Goal: Task Accomplishment & Management: Manage account settings

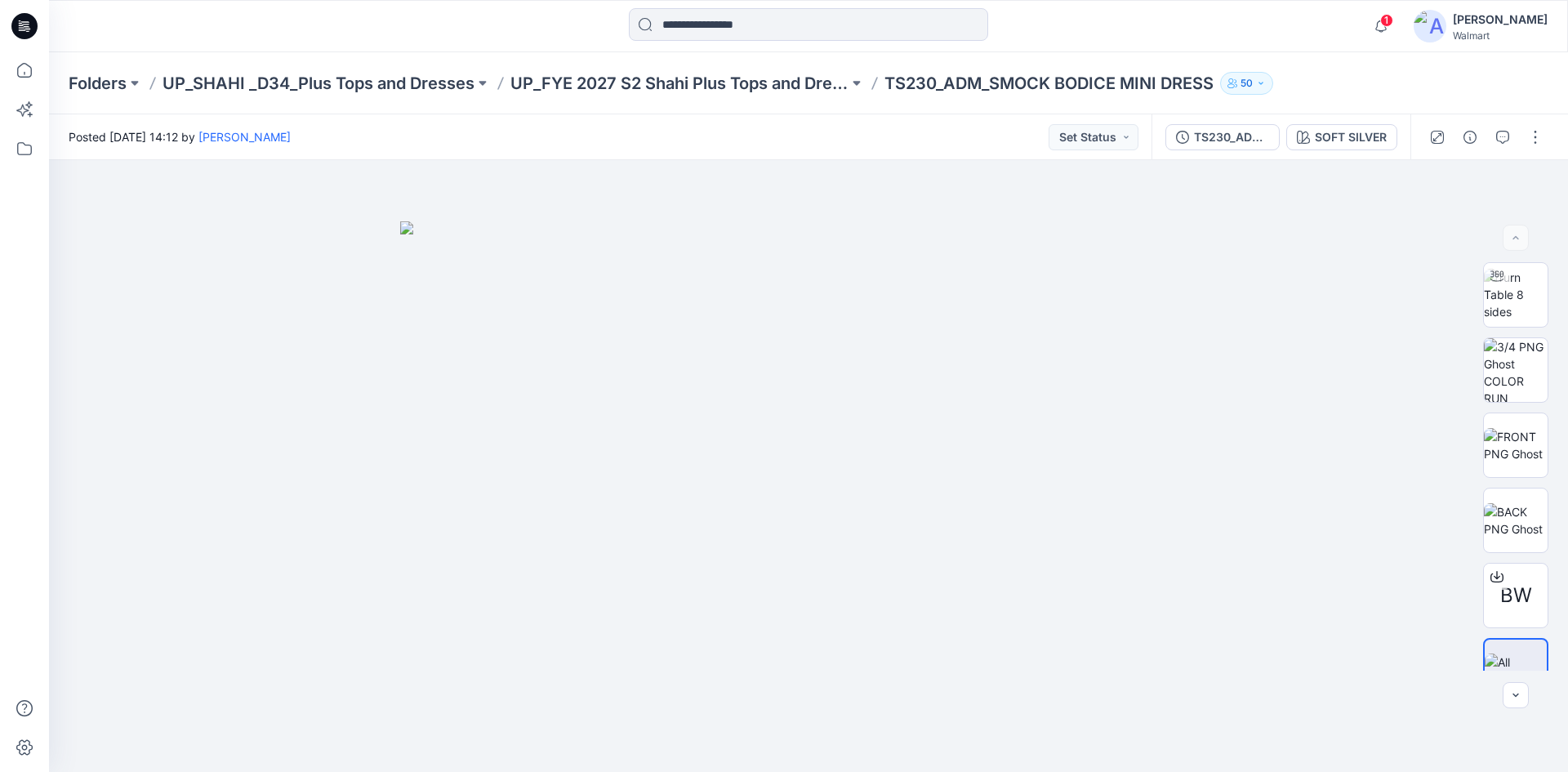
drag, startPoint x: 0, startPoint y: 0, endPoint x: 132, endPoint y: 43, distance: 138.8
click at [24, 29] on icon at bounding box center [25, 26] width 26 height 26
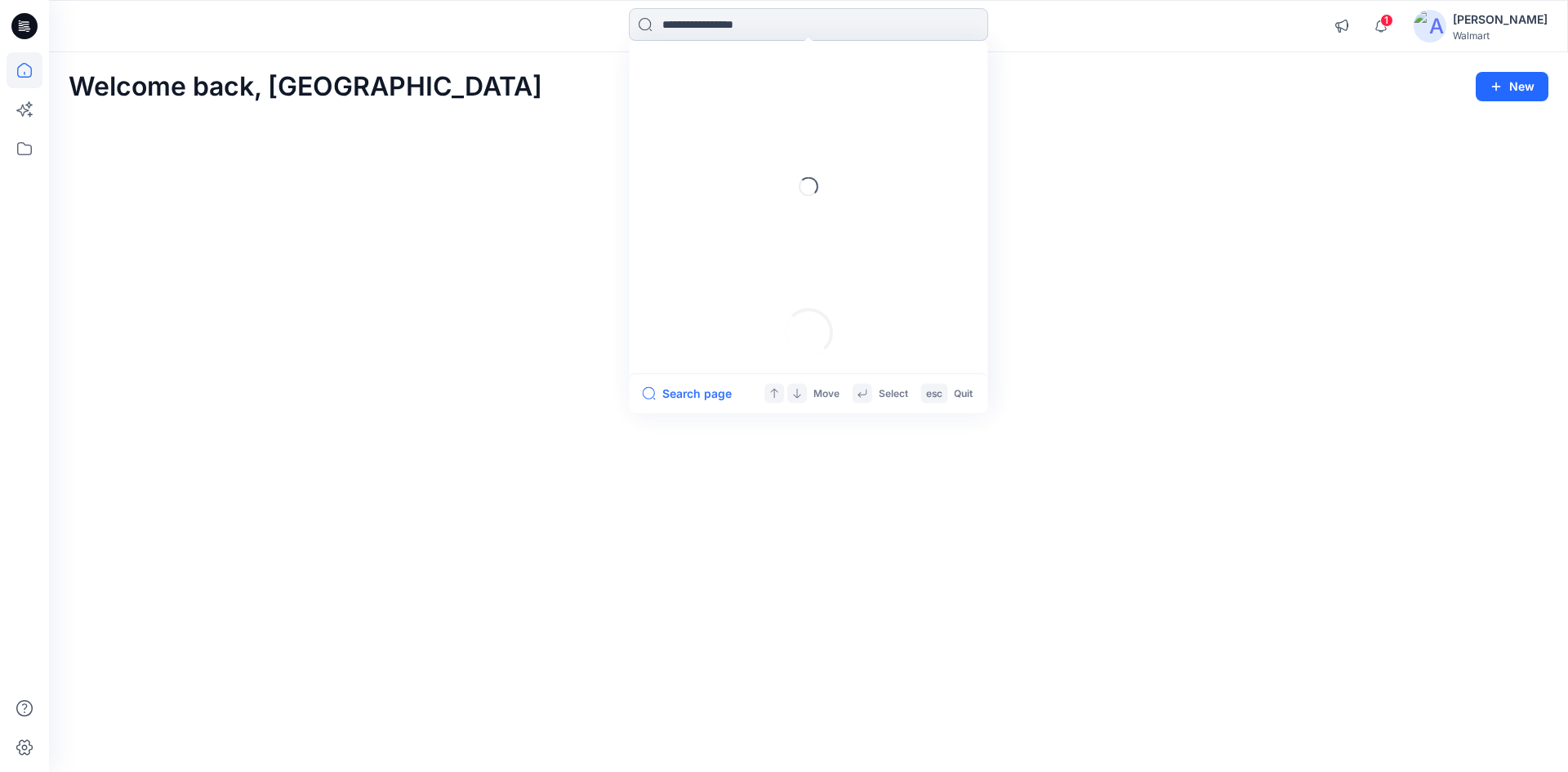
click at [752, 29] on input at bounding box center [808, 24] width 359 height 33
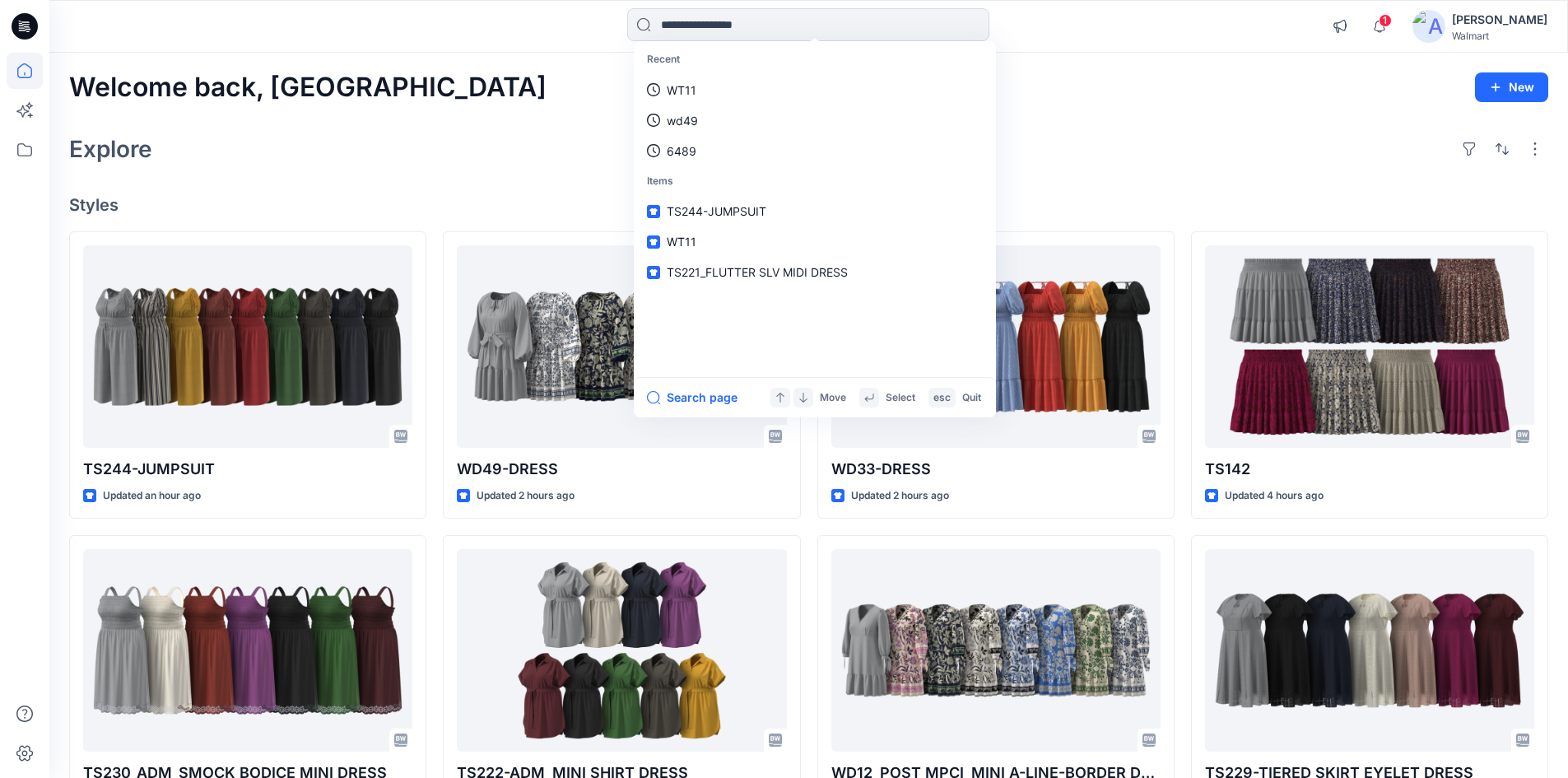
click at [441, 151] on div "Explore" at bounding box center [808, 149] width 1479 height 40
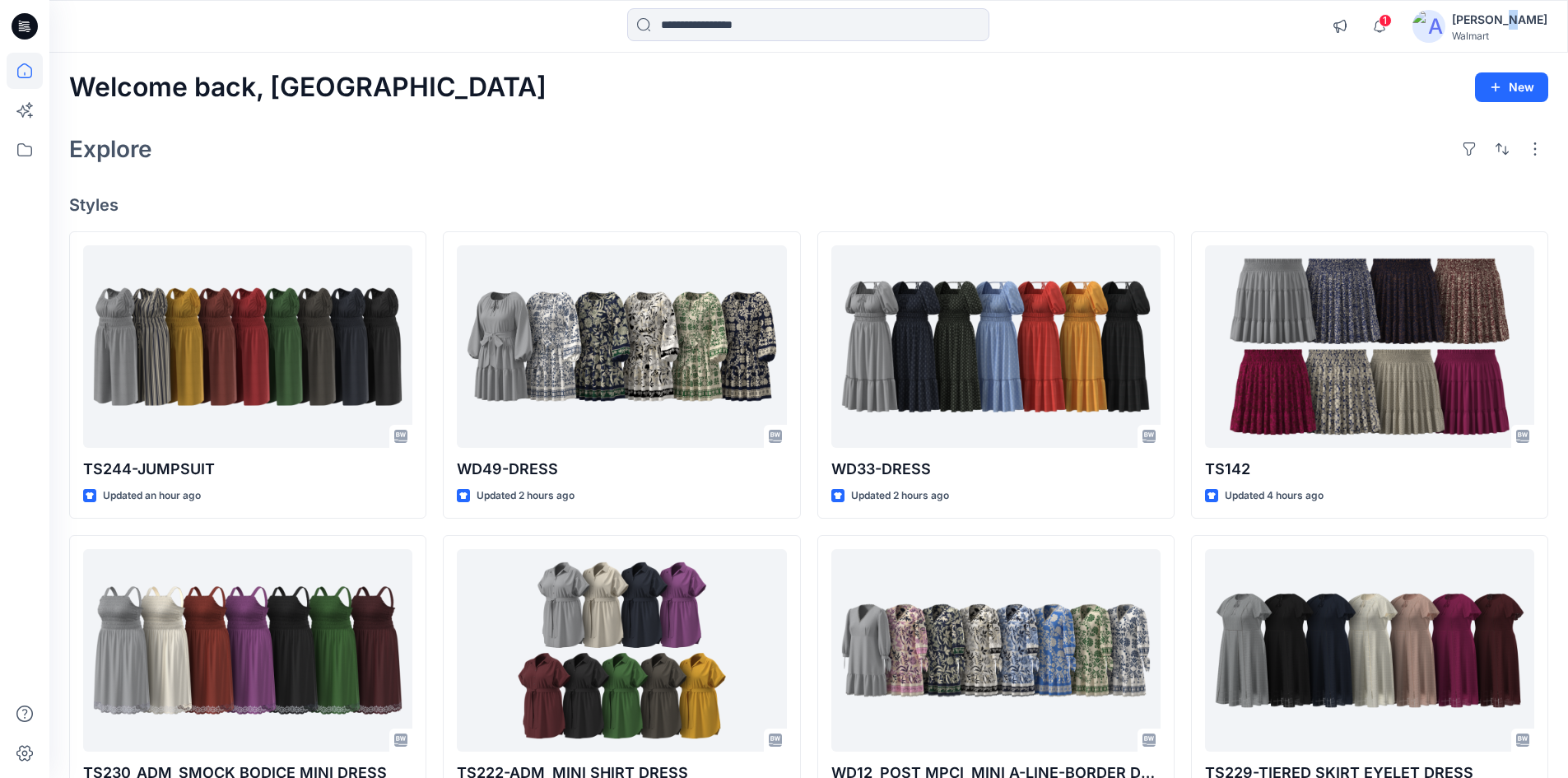
click at [1529, 22] on div "[PERSON_NAME]" at bounding box center [1500, 20] width 96 height 20
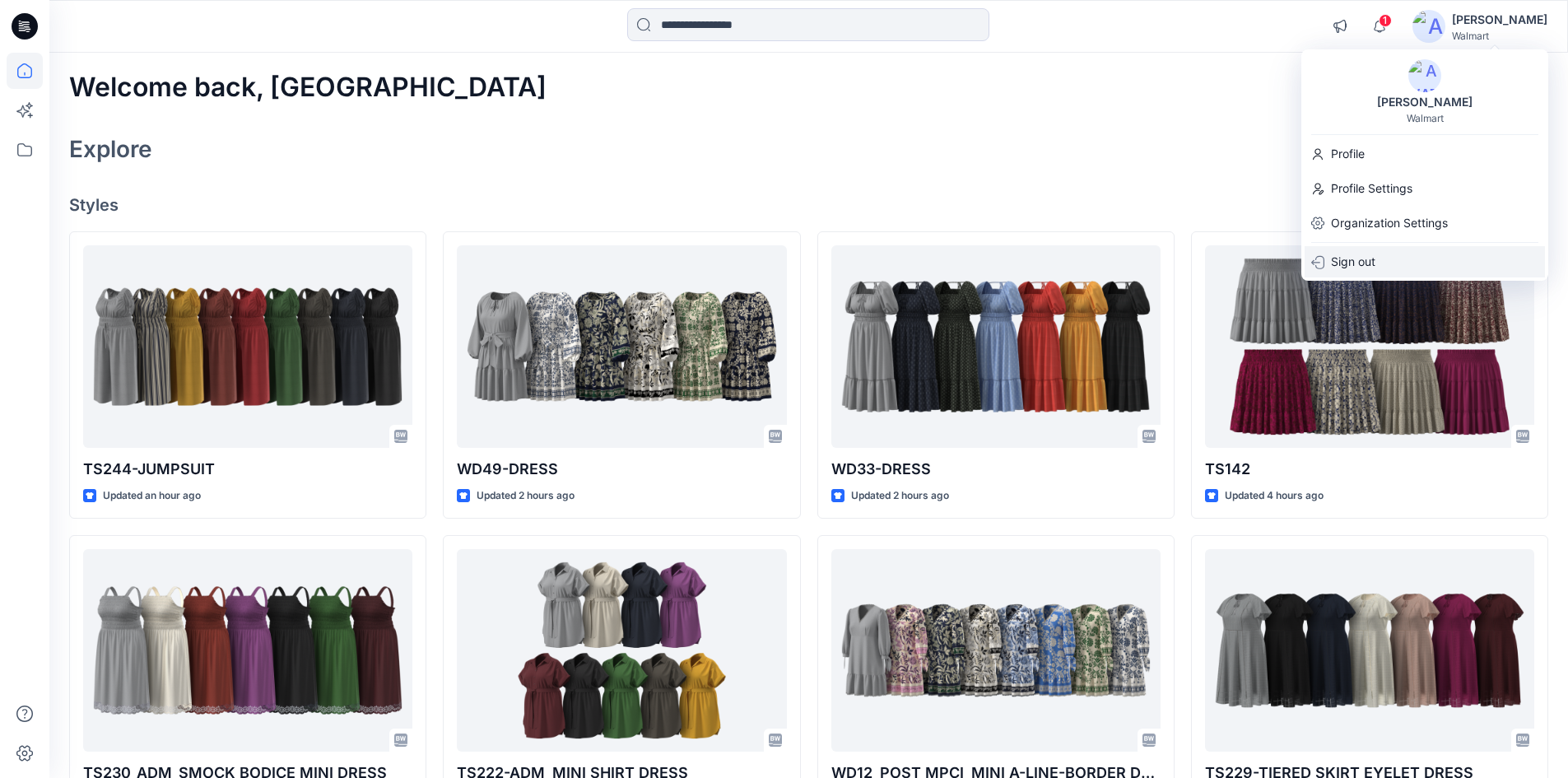
click at [1392, 260] on div "Sign out" at bounding box center [1424, 261] width 241 height 31
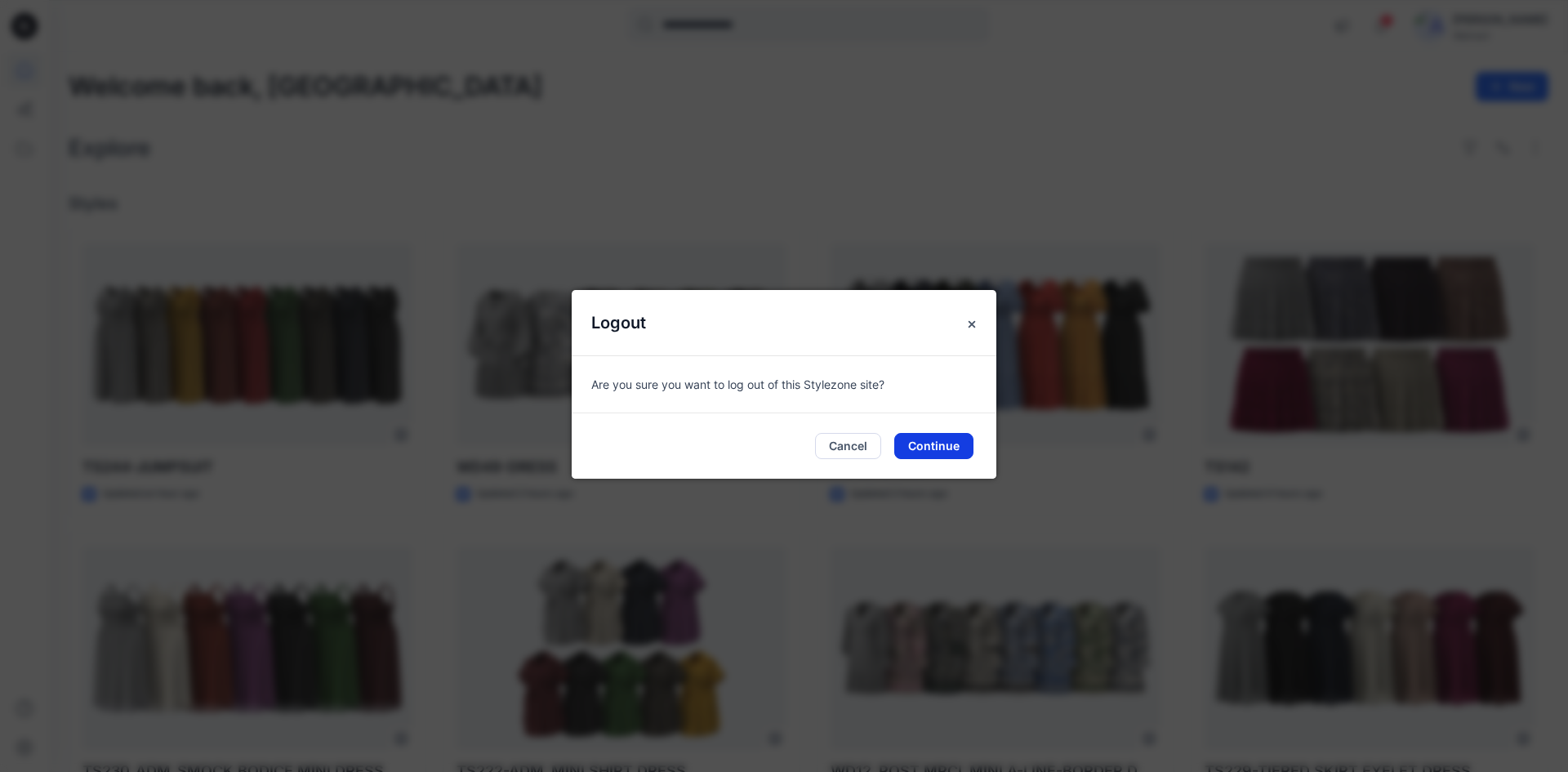
click at [955, 440] on button "Continue" at bounding box center [934, 447] width 79 height 26
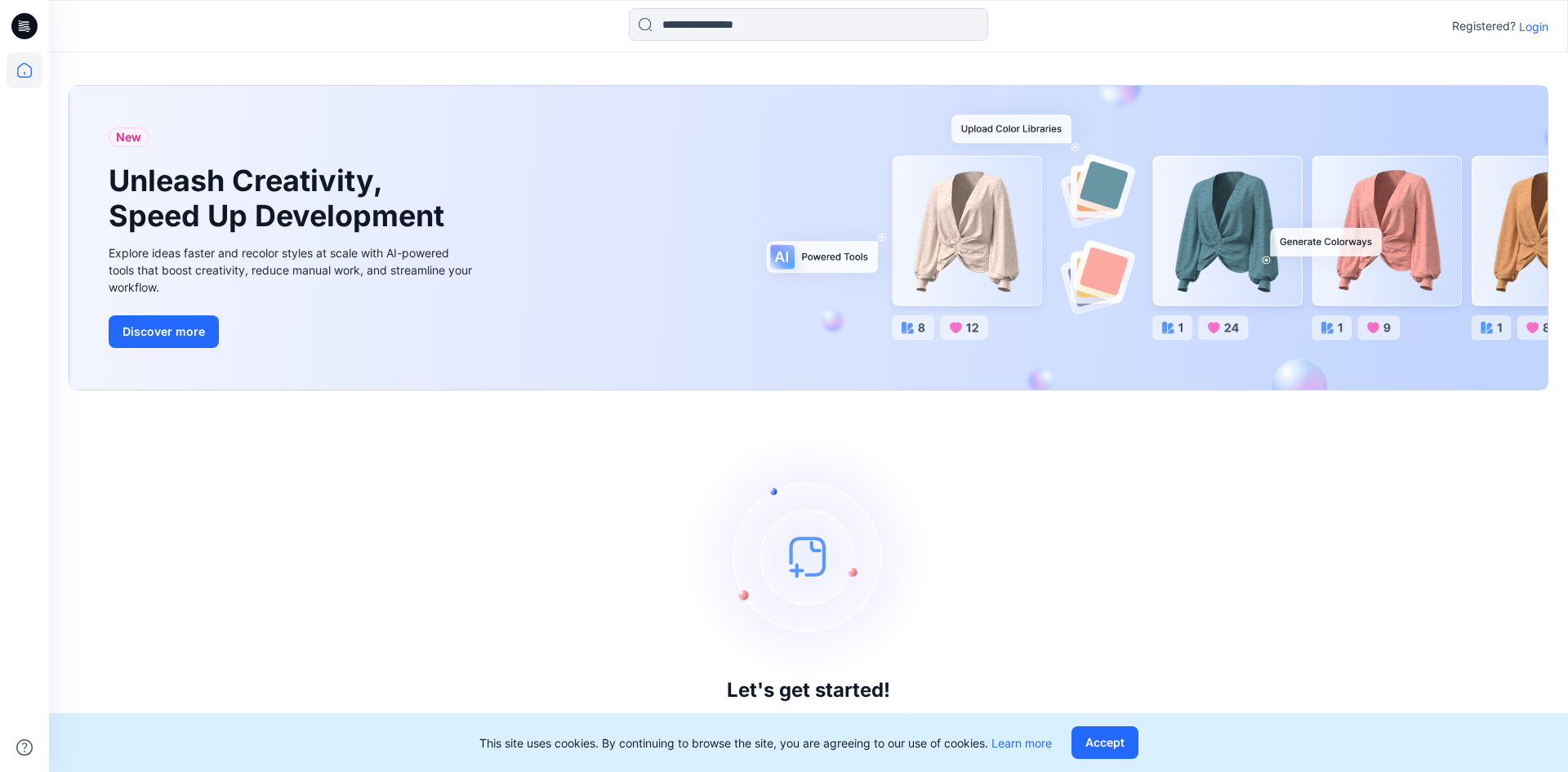
click at [1539, 30] on p "Login" at bounding box center [1534, 26] width 30 height 17
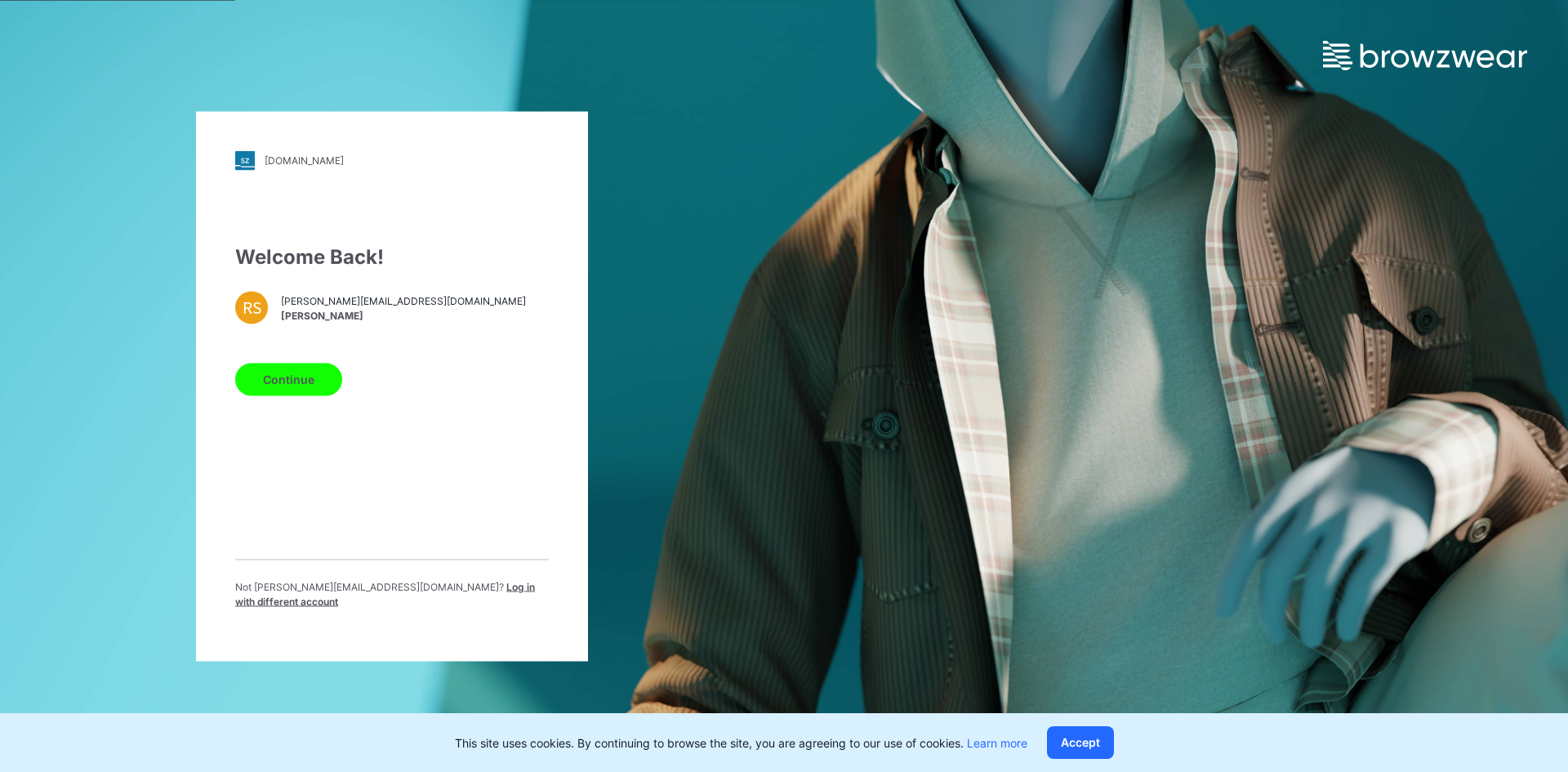
click at [451, 595] on span "Log in with different account" at bounding box center [385, 593] width 300 height 27
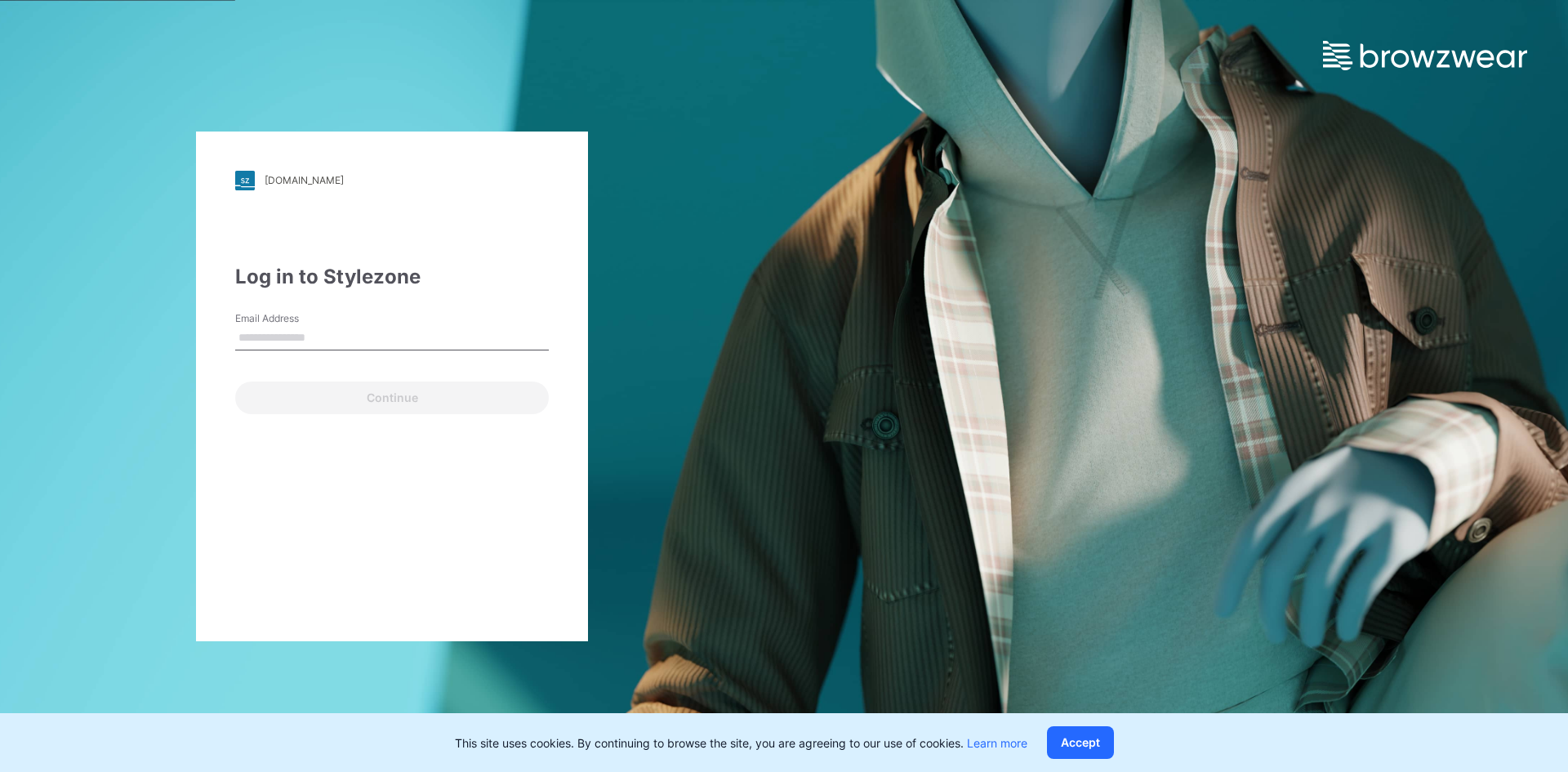
click at [330, 340] on input "Email Address" at bounding box center [392, 338] width 313 height 25
type input "**********"
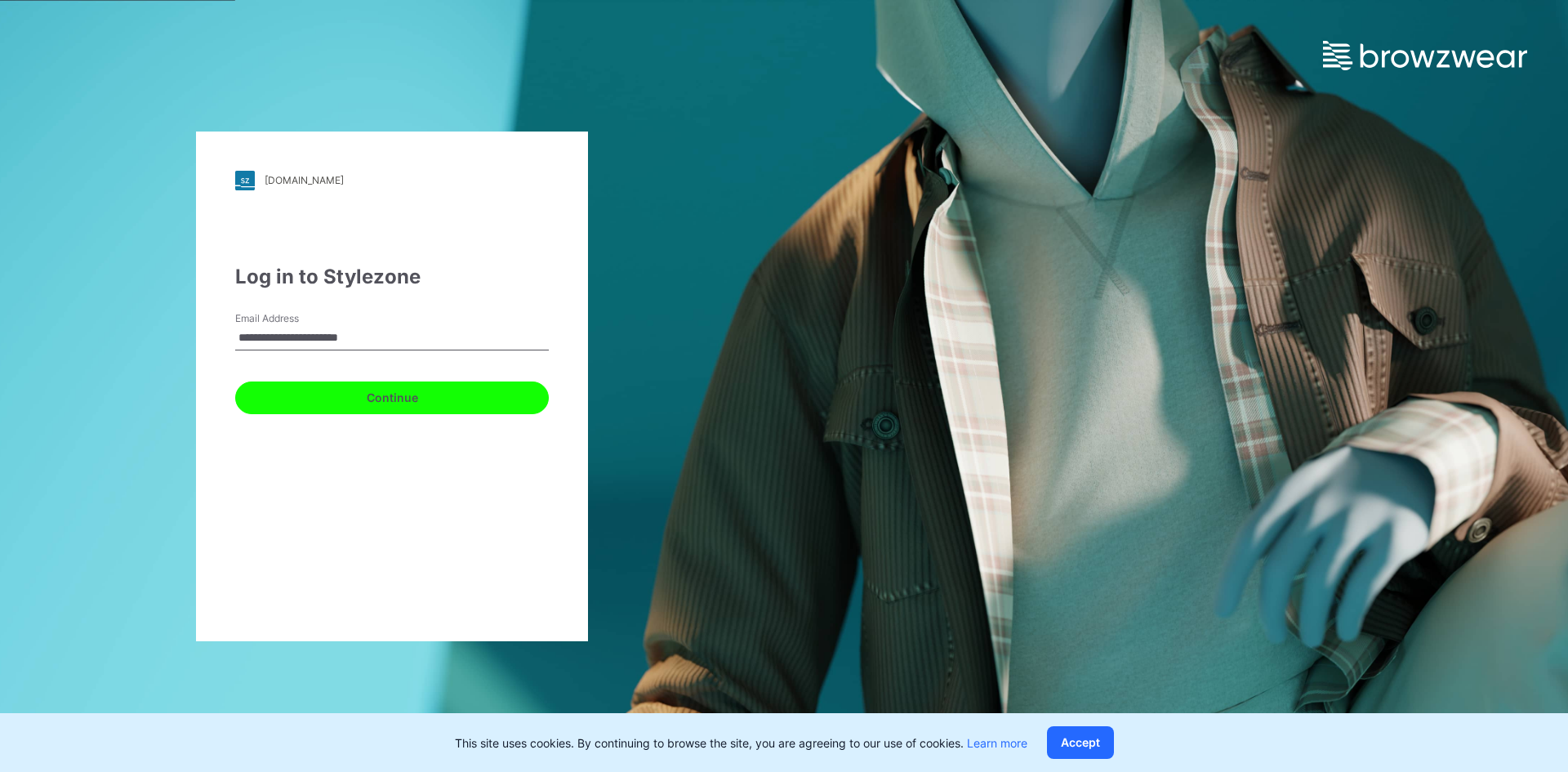
click at [312, 399] on button "Continue" at bounding box center [392, 398] width 313 height 33
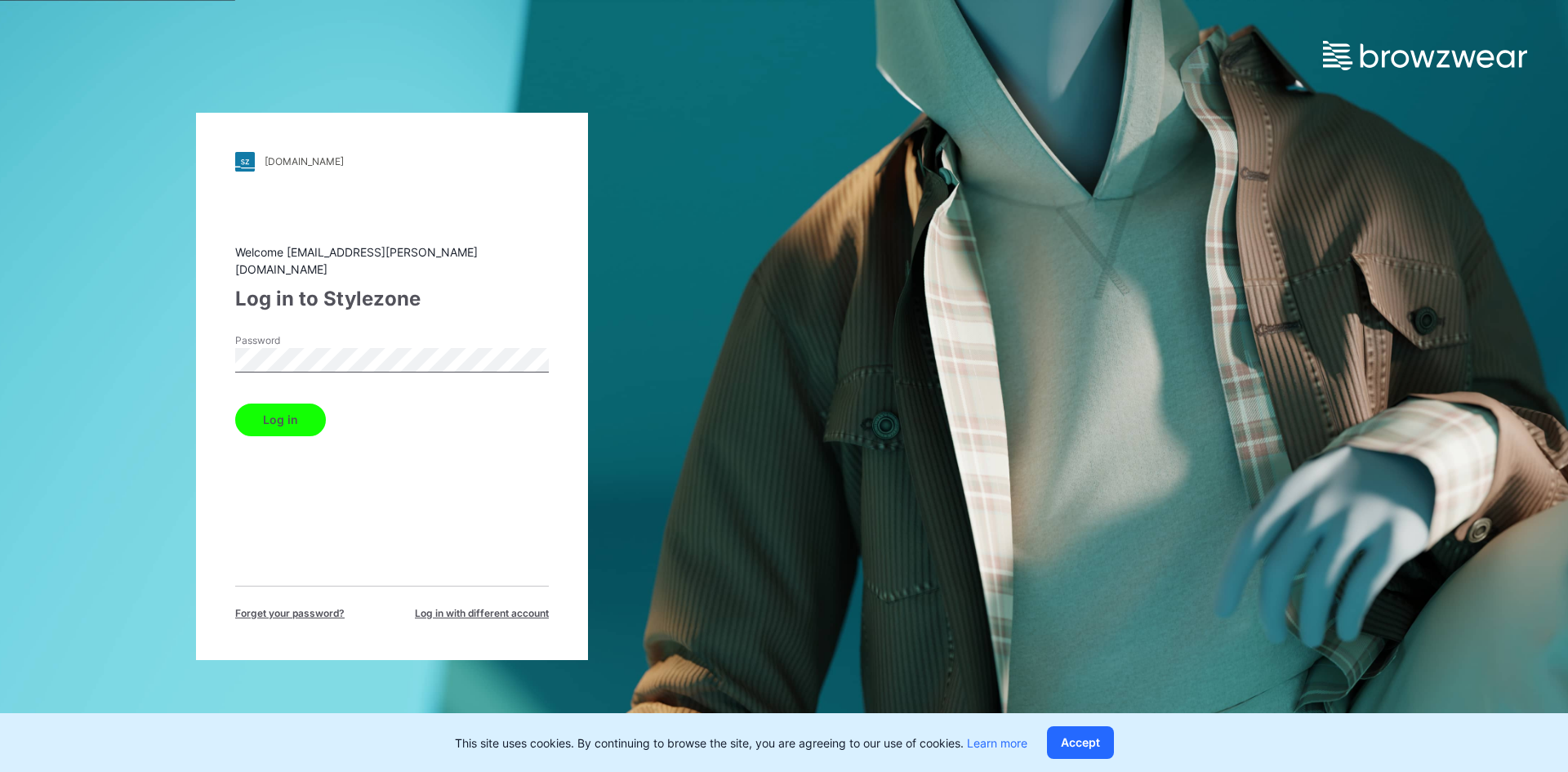
click at [293, 416] on button "Log in" at bounding box center [280, 420] width 90 height 33
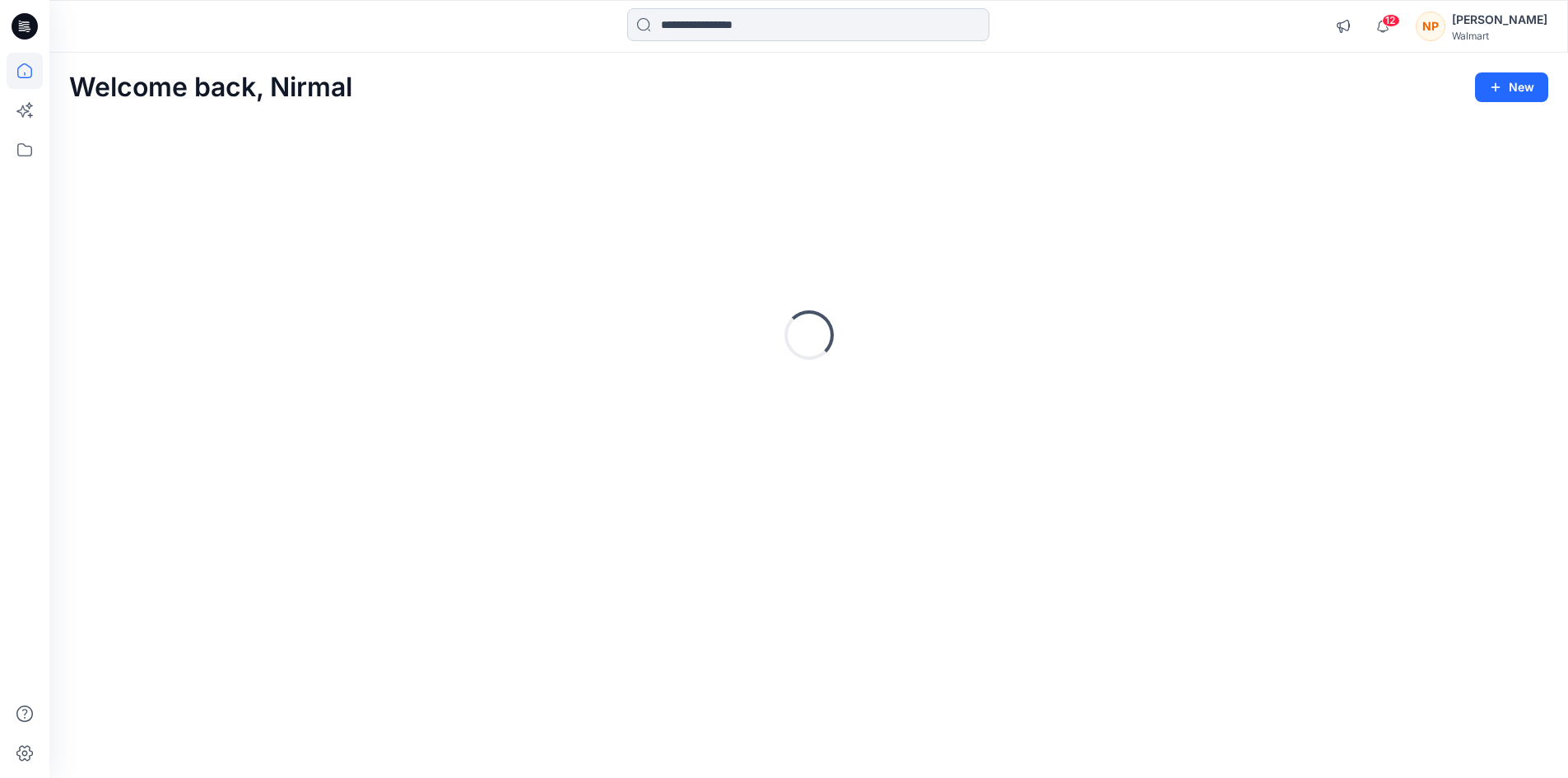
click at [720, 28] on input at bounding box center [808, 24] width 362 height 33
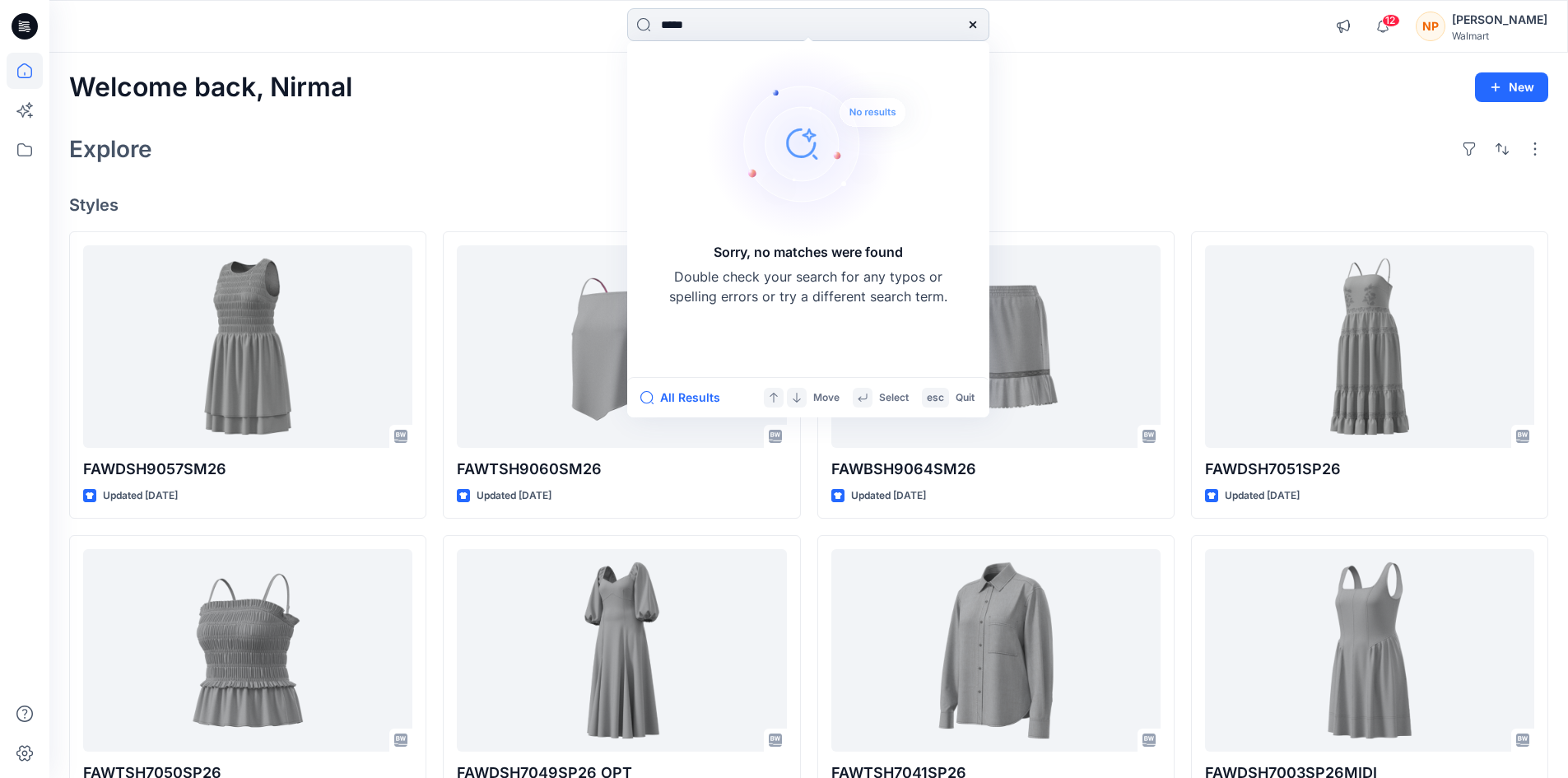
click at [729, 31] on input "*****" at bounding box center [808, 24] width 362 height 33
type input "*****"
click at [472, 135] on div "Explore" at bounding box center [808, 149] width 1479 height 40
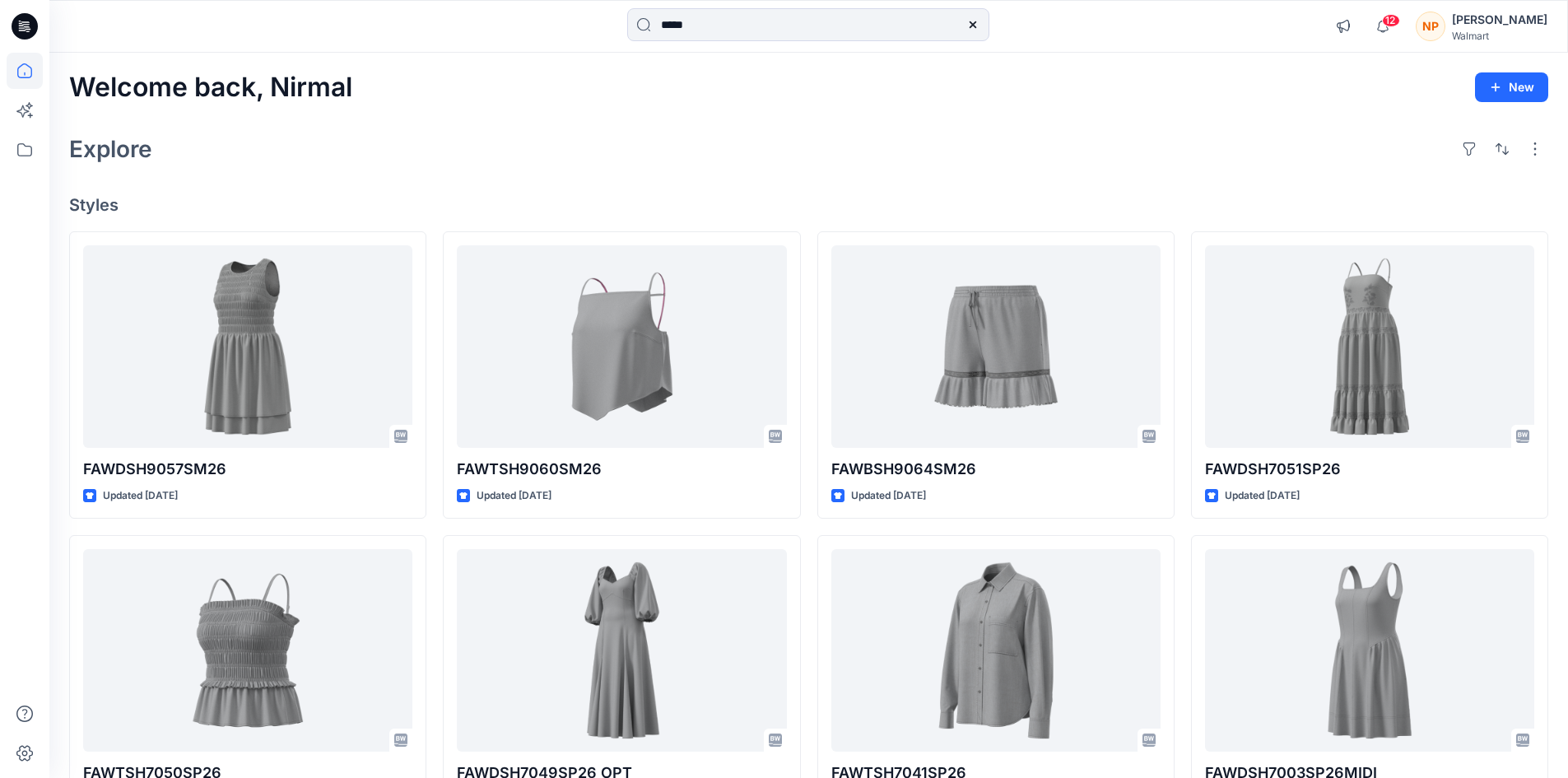
drag, startPoint x: 12, startPoint y: 28, endPoint x: 4, endPoint y: 26, distance: 8.2
click at [12, 28] on icon at bounding box center [25, 26] width 26 height 53
